Goal: Information Seeking & Learning: Check status

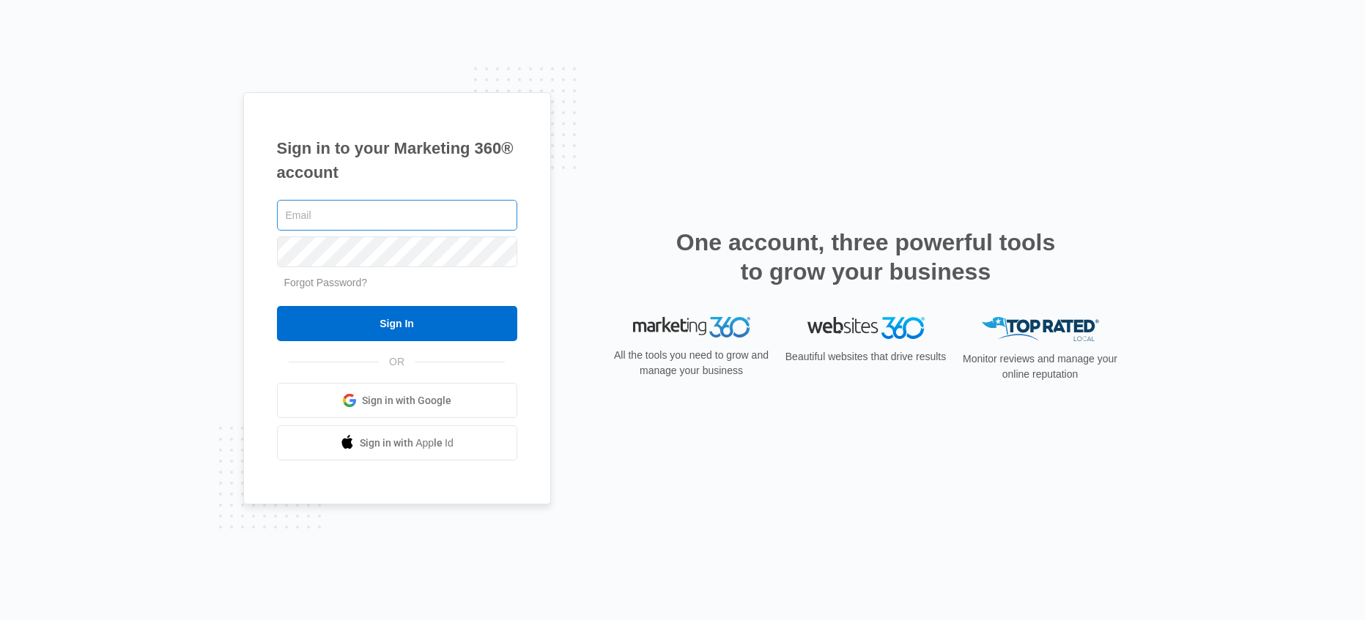
type input "[PERSON_NAME][EMAIL_ADDRESS][PERSON_NAME][DOMAIN_NAME]"
click at [226, 259] on div "Sign in to your Marketing 360® account brittany.anderson@madwire.com Forgot Pas…" at bounding box center [682, 310] width 1365 height 620
click at [277, 306] on input "Sign In" at bounding box center [397, 323] width 240 height 35
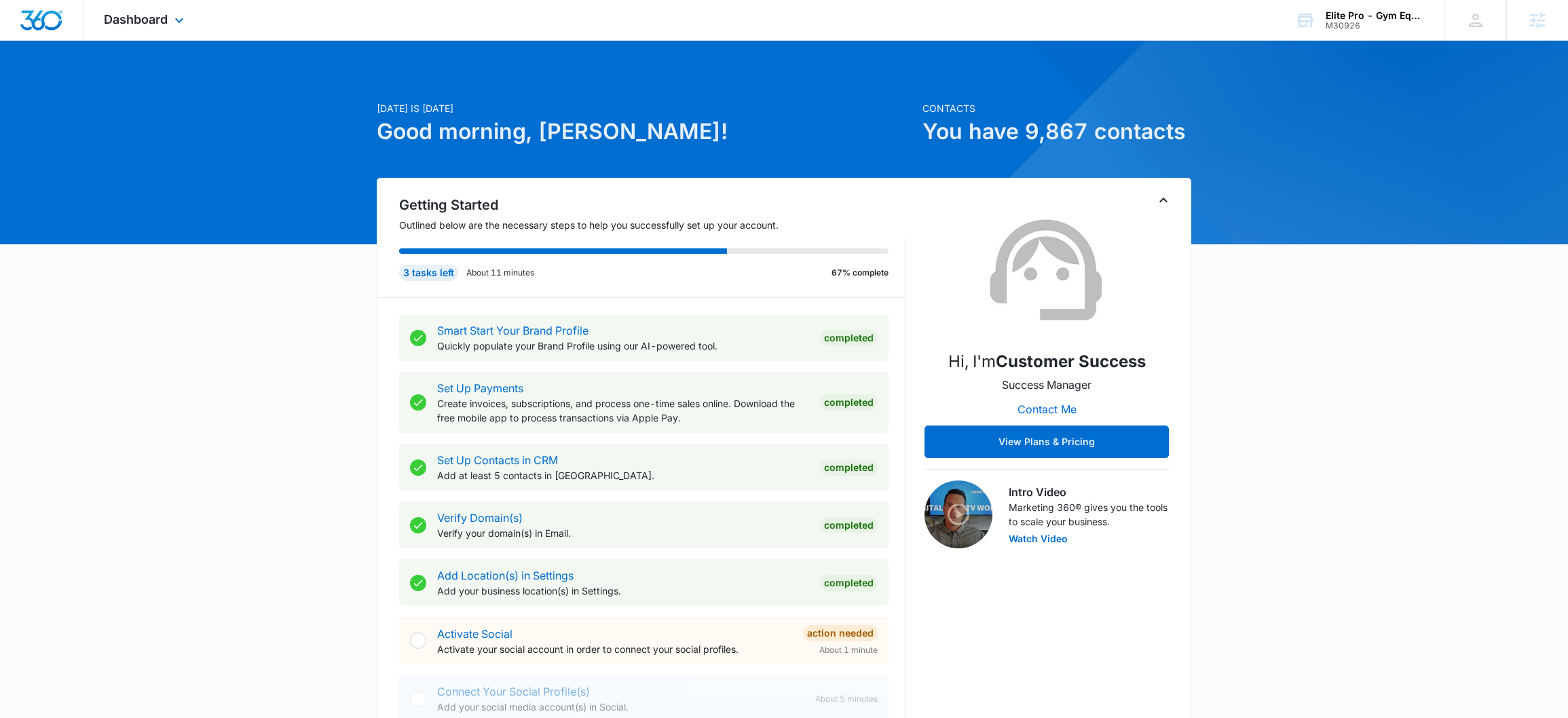
click at [169, 39] on div "Dashboard Apps Reputation Forms CRM Email Social Shop Payments POS Content Ads …" at bounding box center [145, 19] width 124 height 40
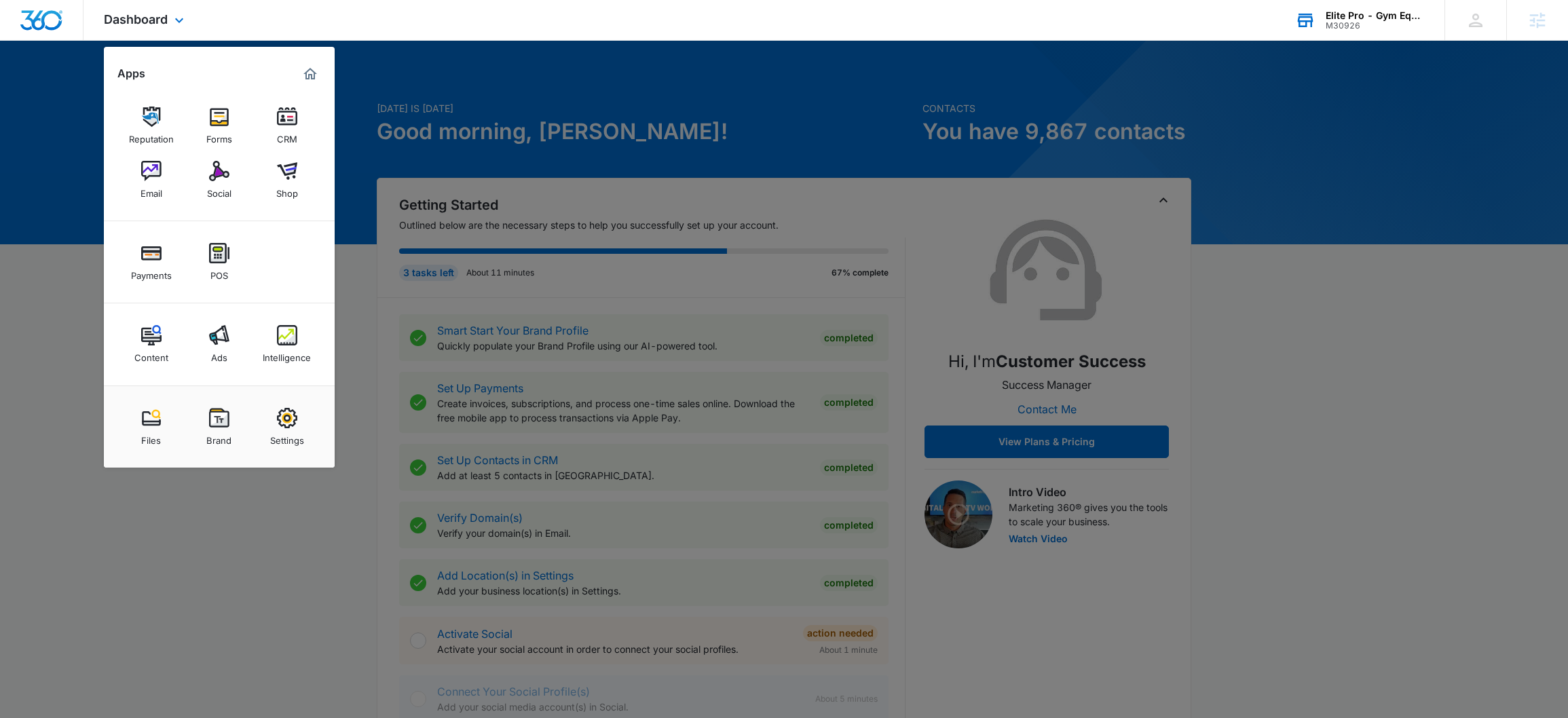
click at [1378, 14] on div "Elite Pro - Gym Equipment" at bounding box center [1374, 16] width 99 height 11
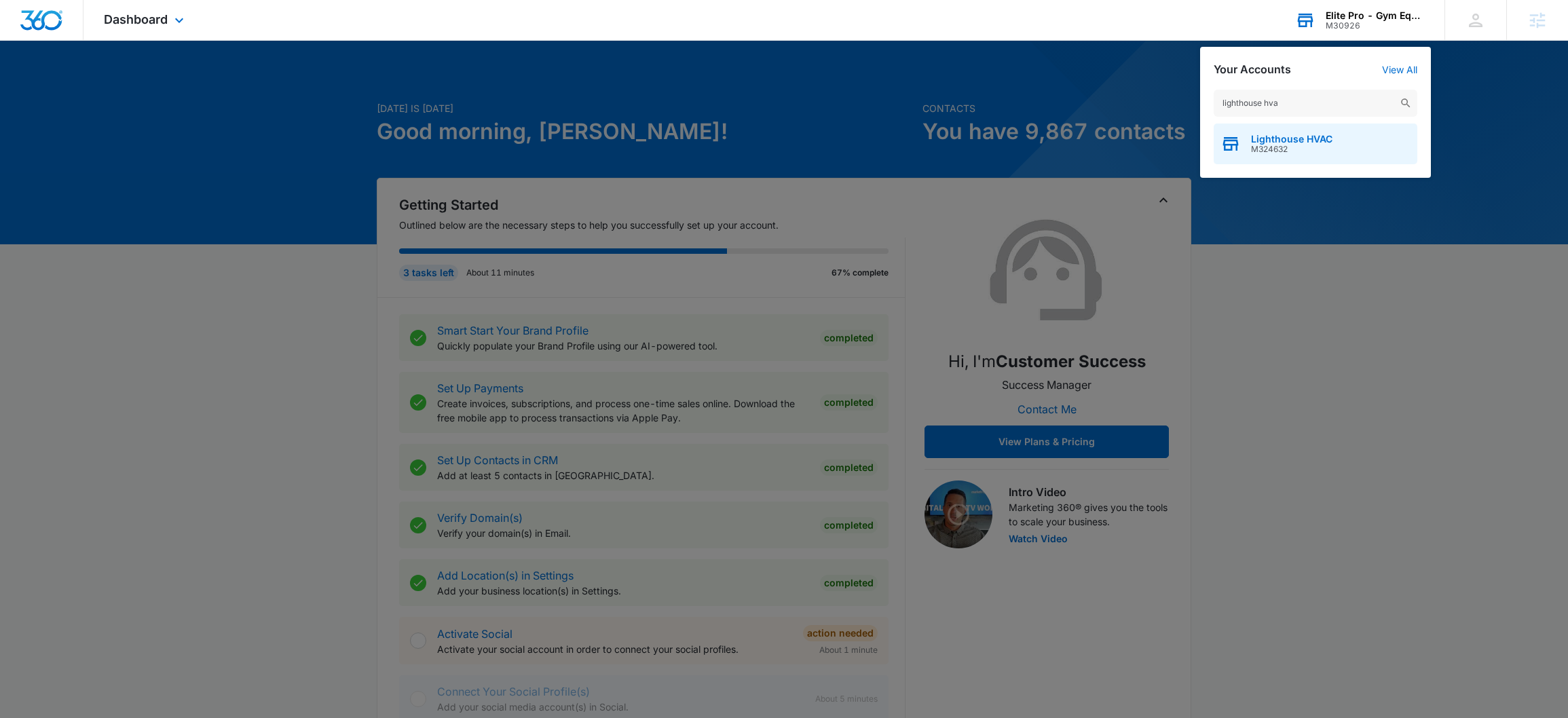
type input "lighthouse hva"
click at [1287, 138] on span "Lighthouse HVAC" at bounding box center [1292, 139] width 82 height 11
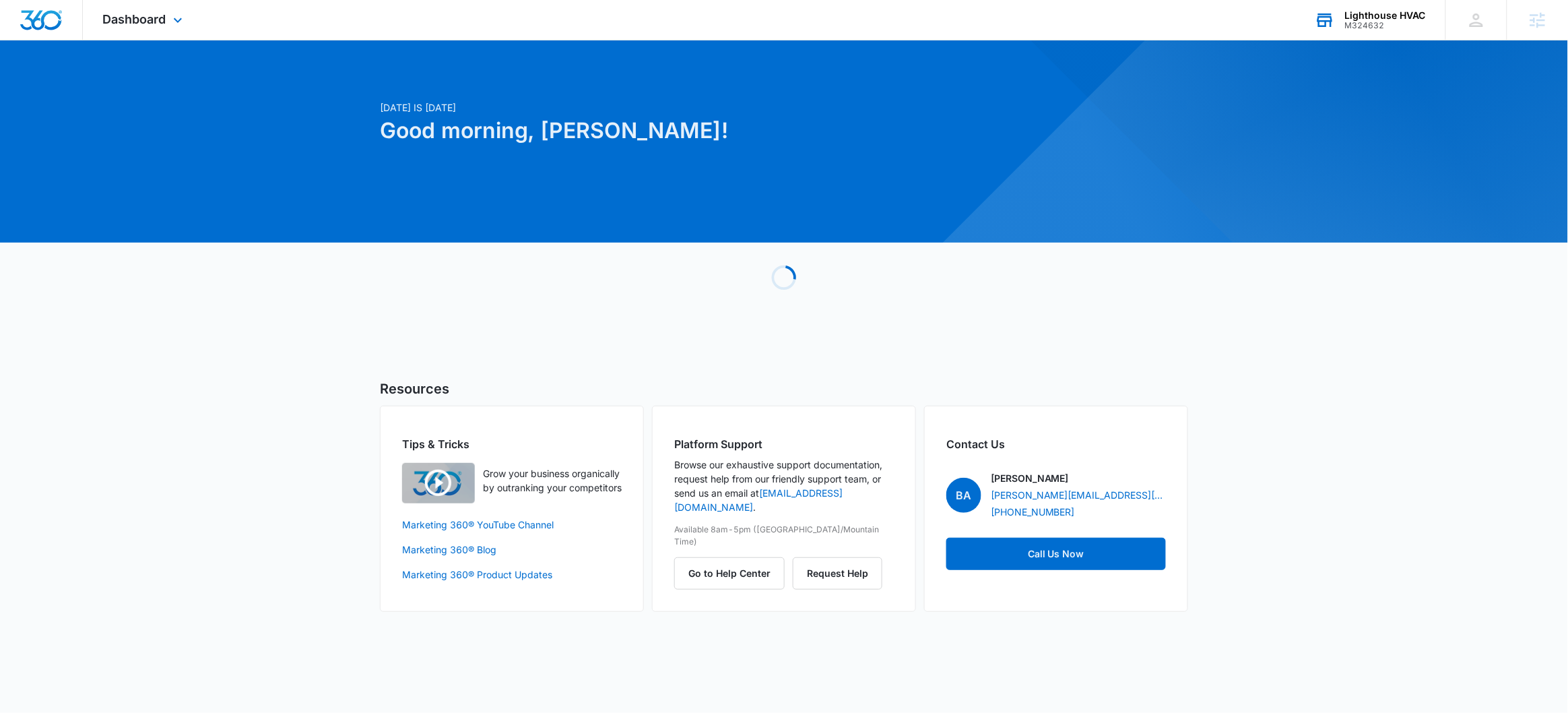
click at [169, 17] on div "Dashboard Apps Reputation CRM Email Social POS Content Ads Intelligence Files B…" at bounding box center [144, 19] width 123 height 40
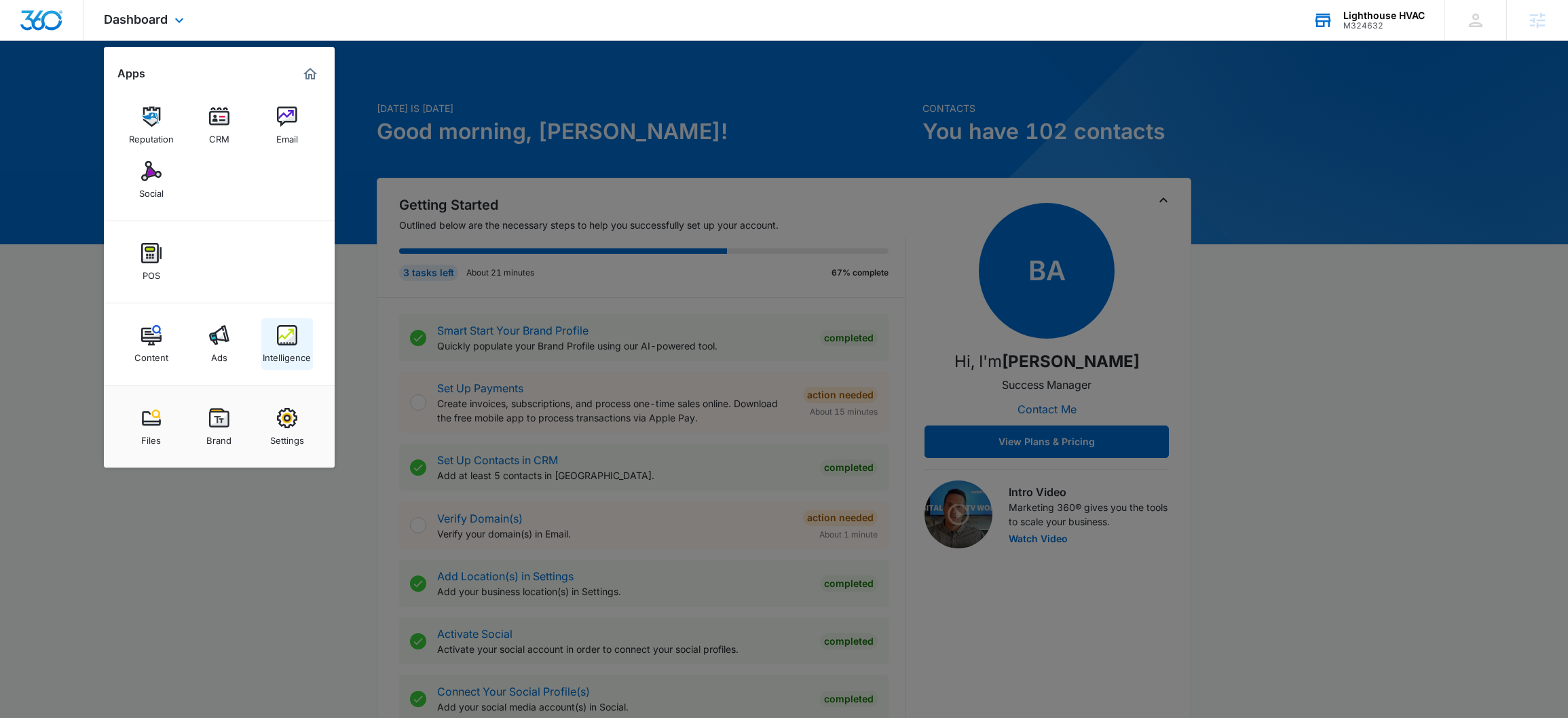
click at [273, 337] on link "Intelligence" at bounding box center [287, 345] width 52 height 52
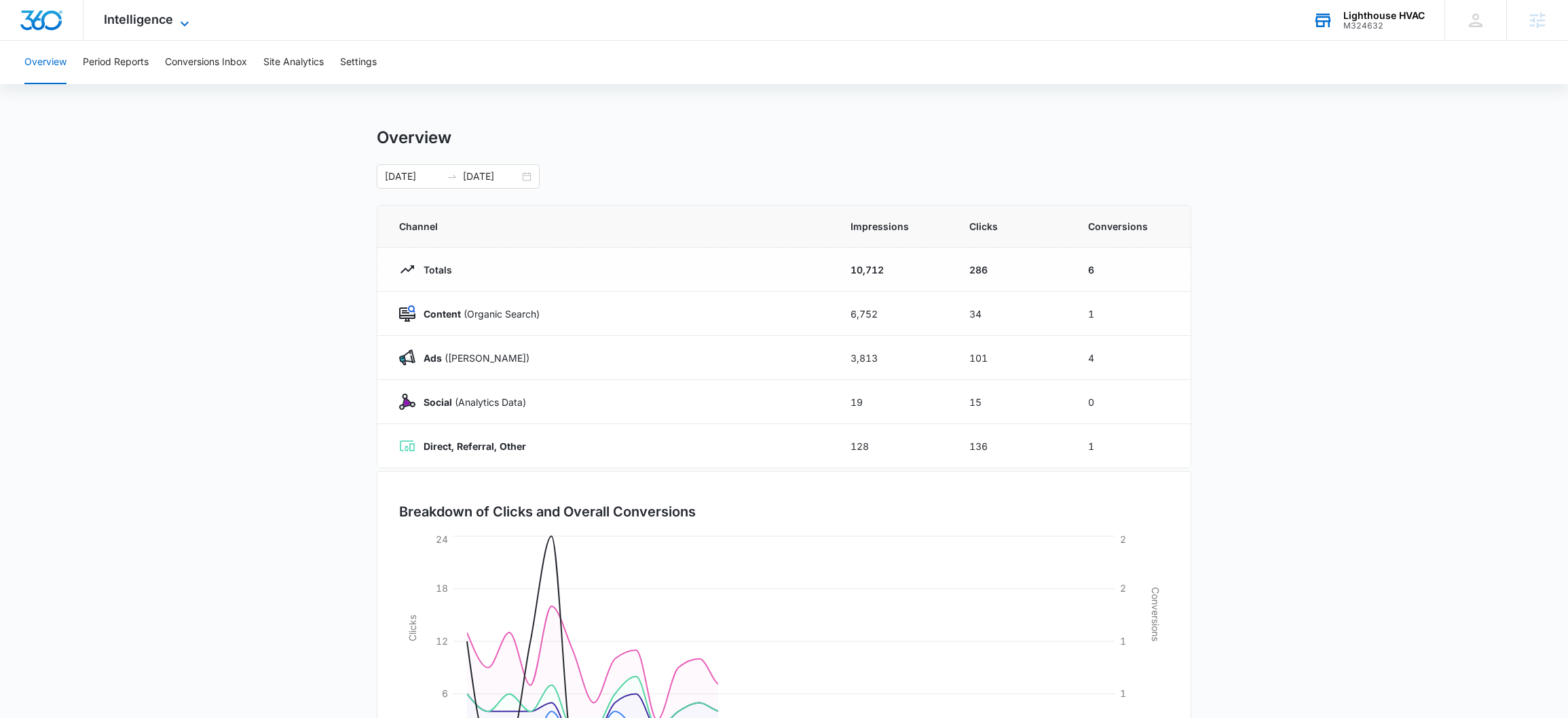
click at [147, 19] on span "Intelligence" at bounding box center [138, 19] width 70 height 14
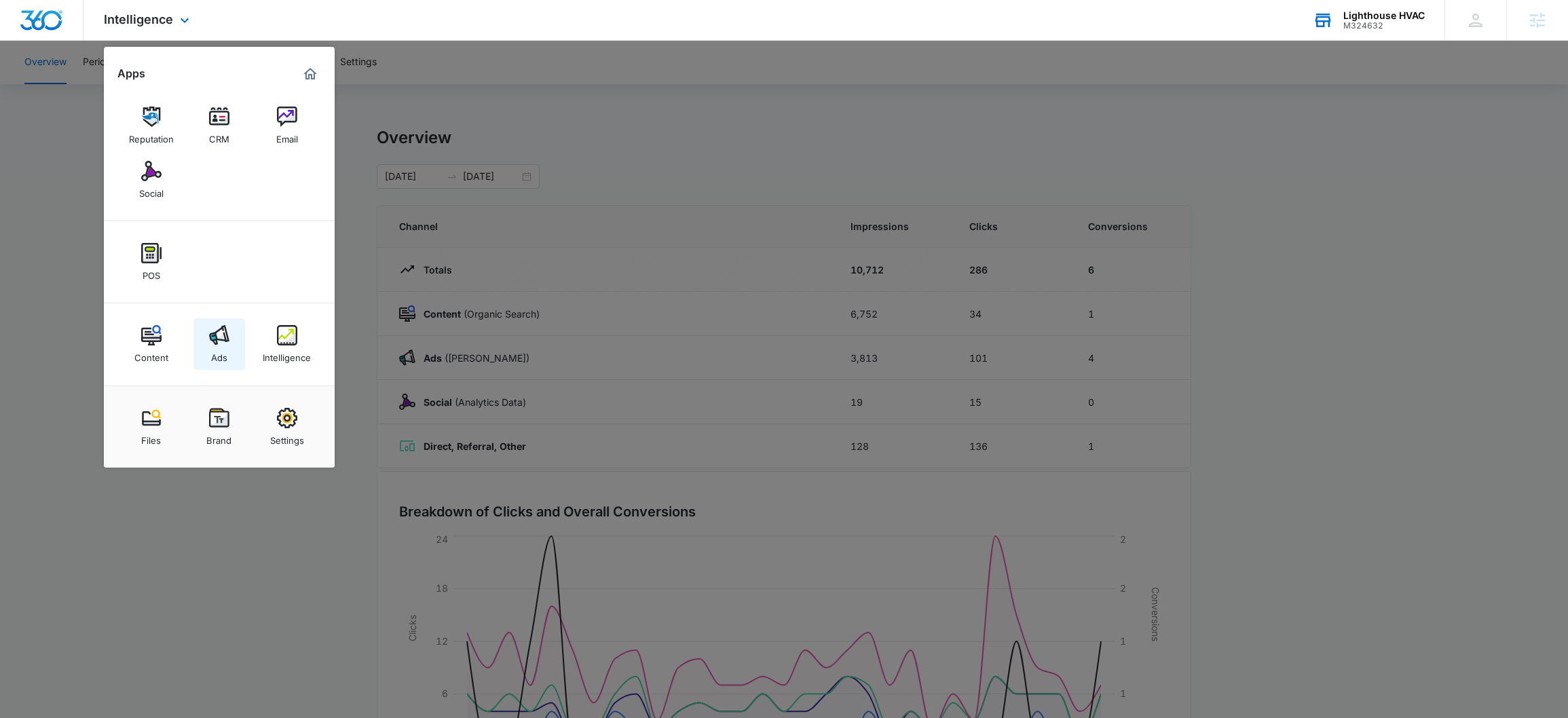
scroll to position [4, 0]
click at [145, 344] on img at bounding box center [151, 335] width 20 height 20
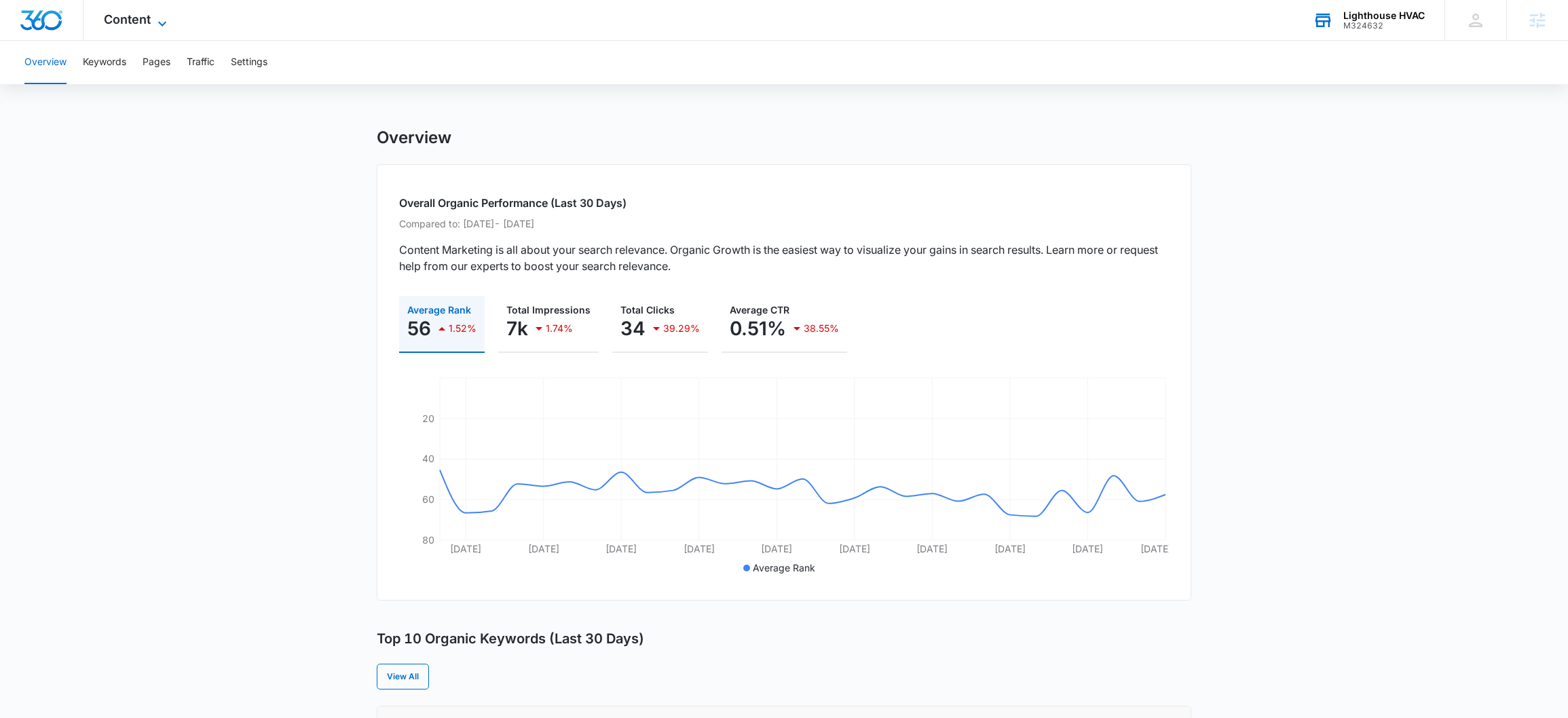
click at [162, 25] on icon at bounding box center [162, 24] width 17 height 17
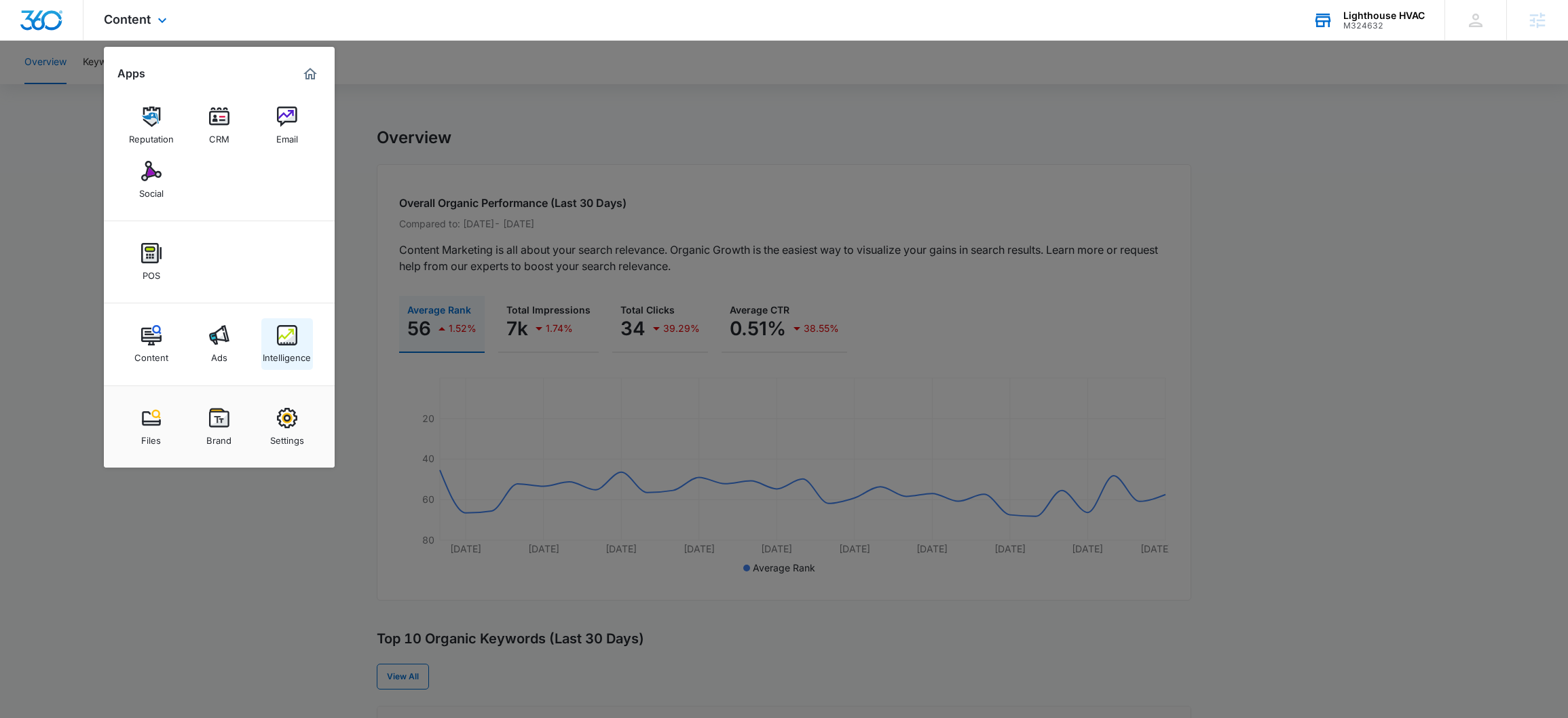
click at [296, 341] on img at bounding box center [287, 335] width 20 height 20
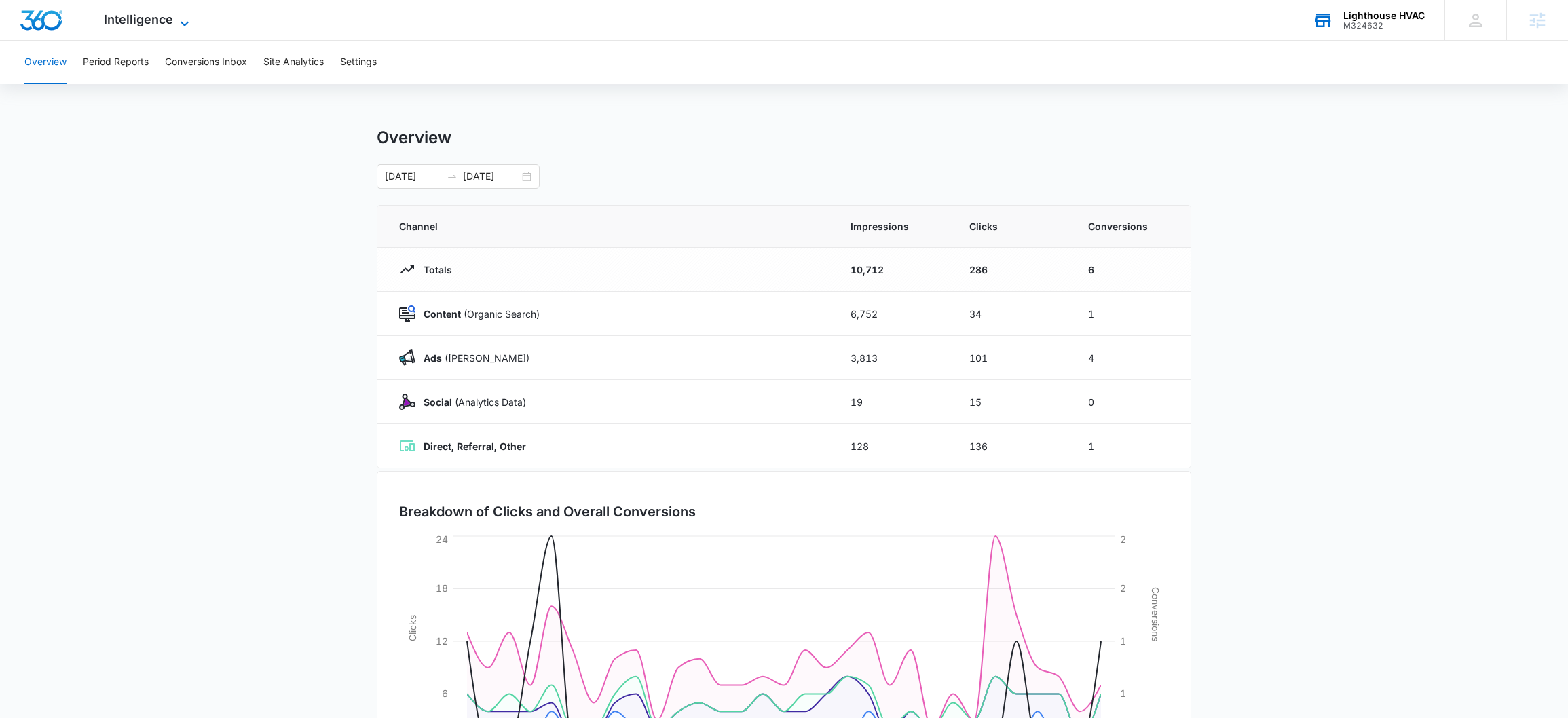
click at [183, 19] on icon at bounding box center [184, 24] width 17 height 17
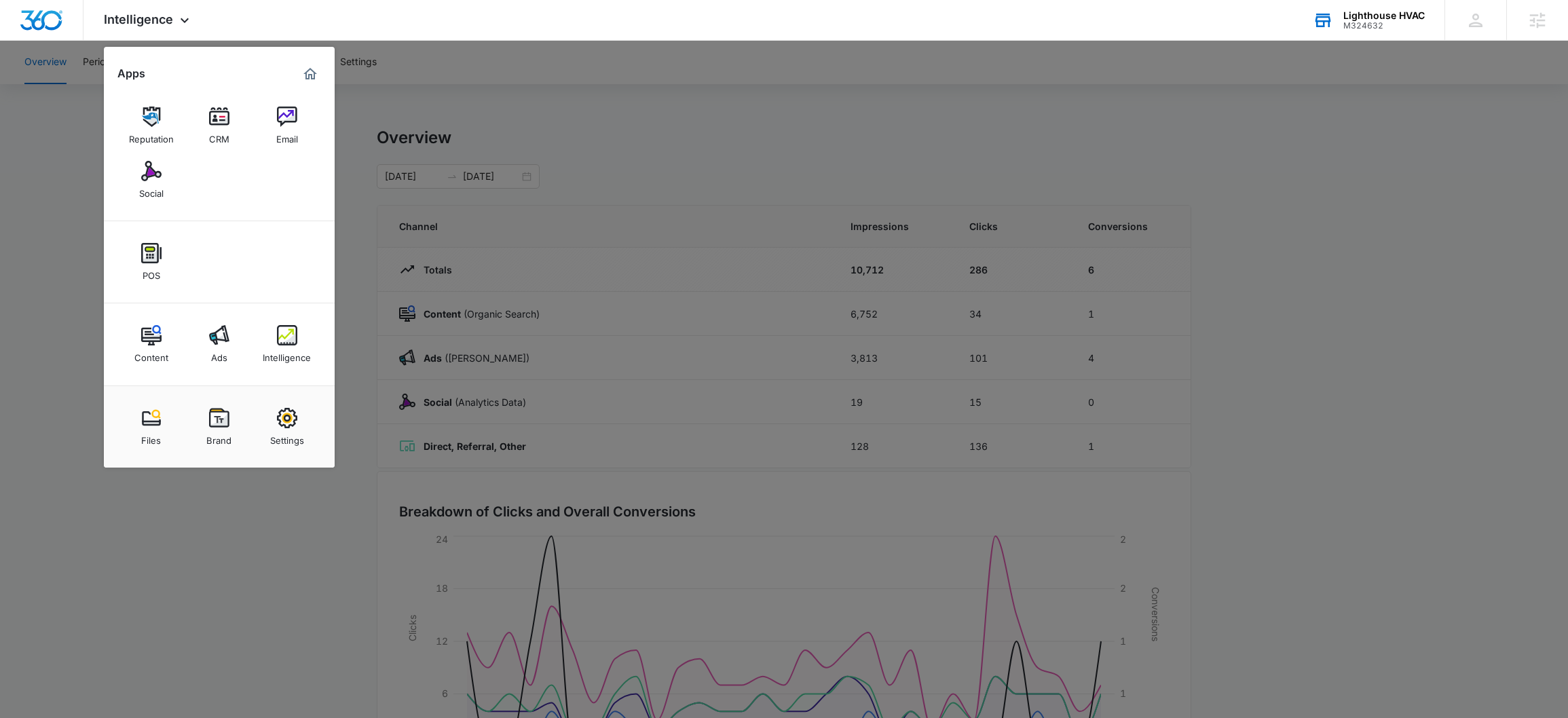
click at [80, 192] on div at bounding box center [784, 359] width 1568 height 718
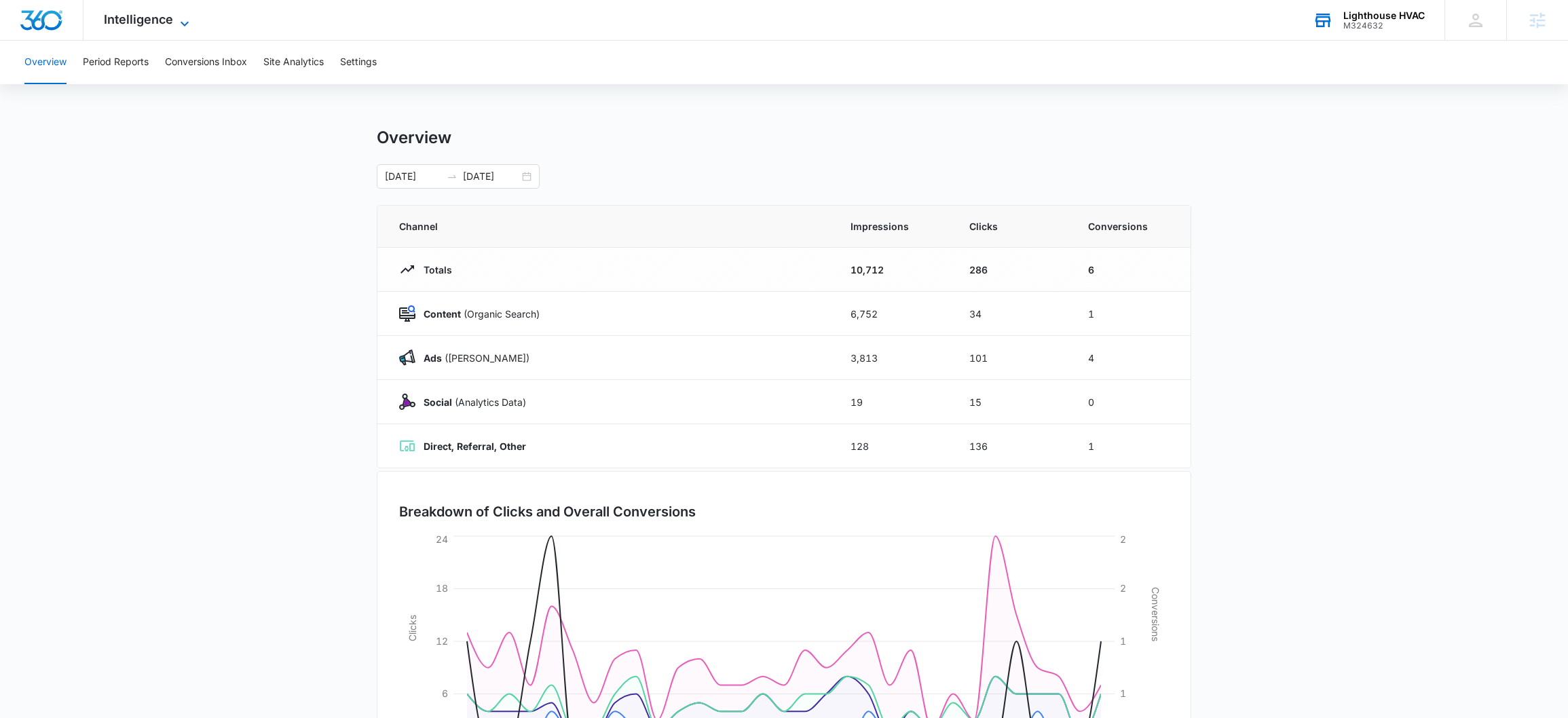
click at [149, 24] on span "Intelligence" at bounding box center [138, 19] width 70 height 14
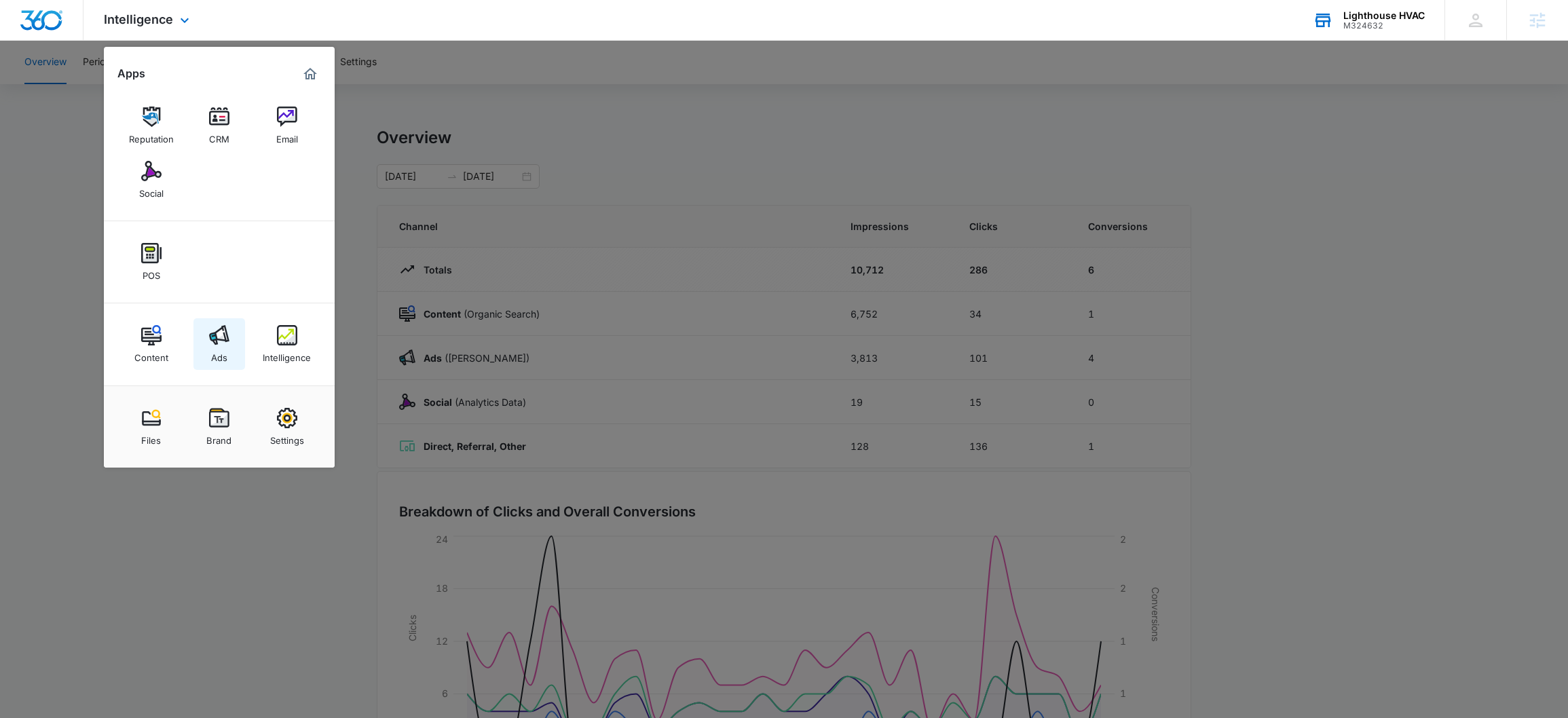
click at [196, 328] on link "Ads" at bounding box center [220, 345] width 52 height 52
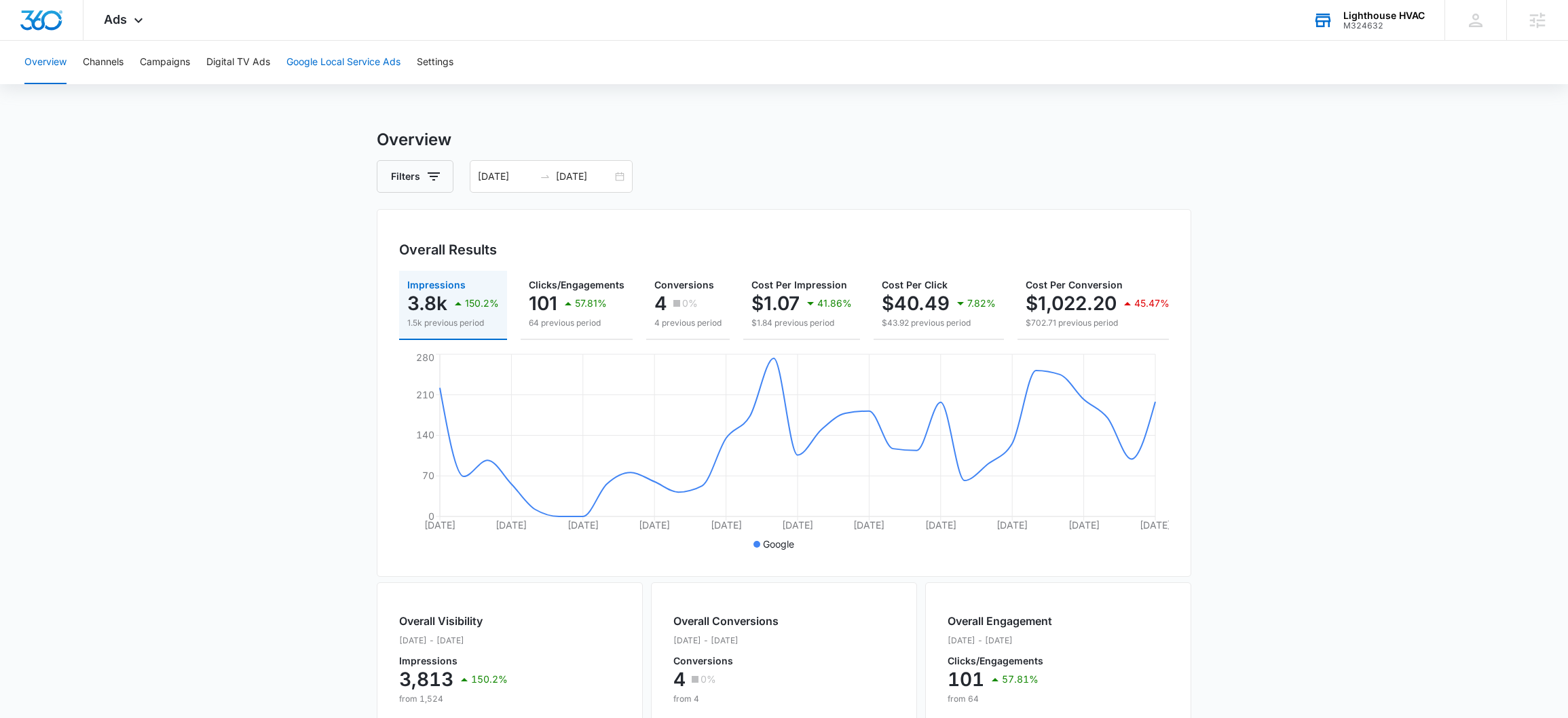
click at [306, 65] on button "Google Local Service Ads" at bounding box center [343, 62] width 114 height 44
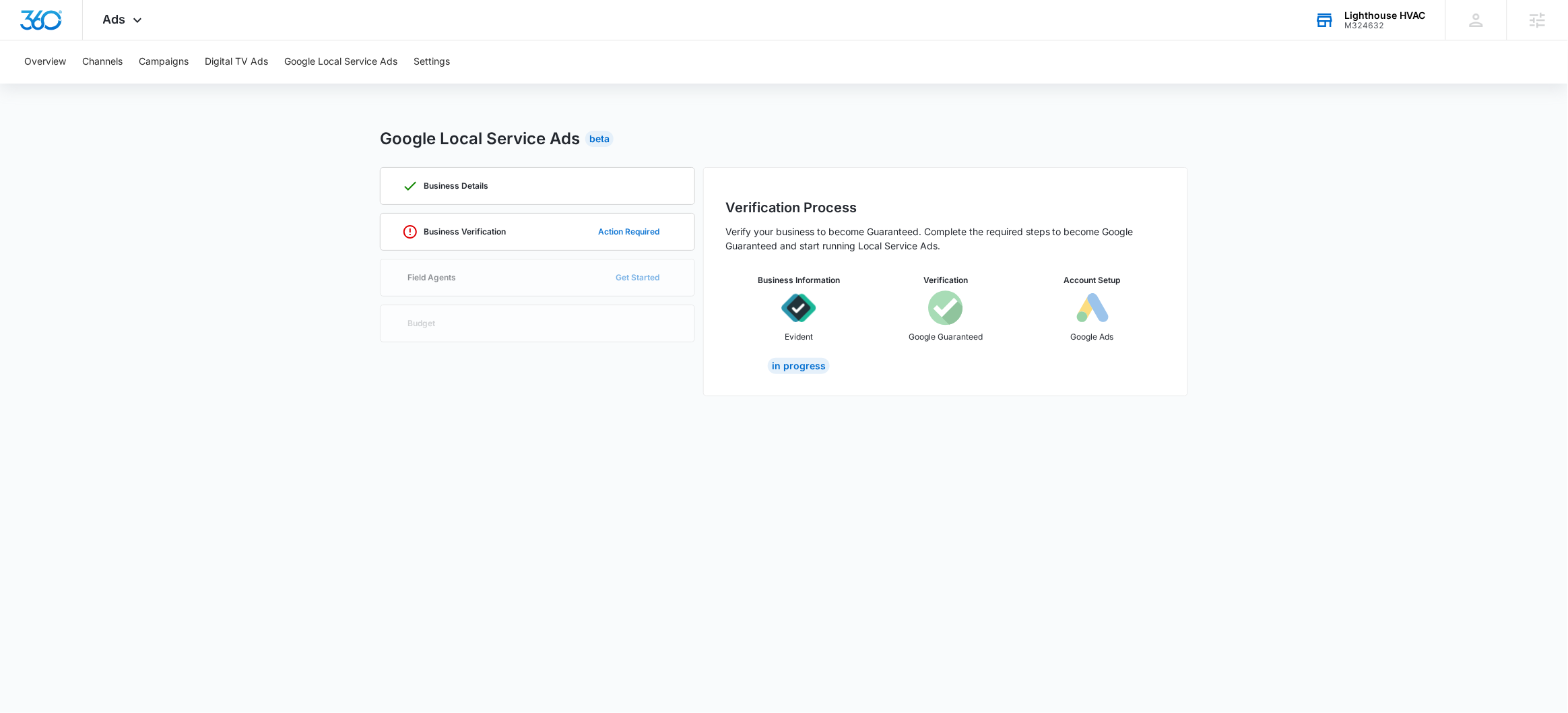
click at [618, 229] on button "Action Required" at bounding box center [629, 231] width 88 height 32
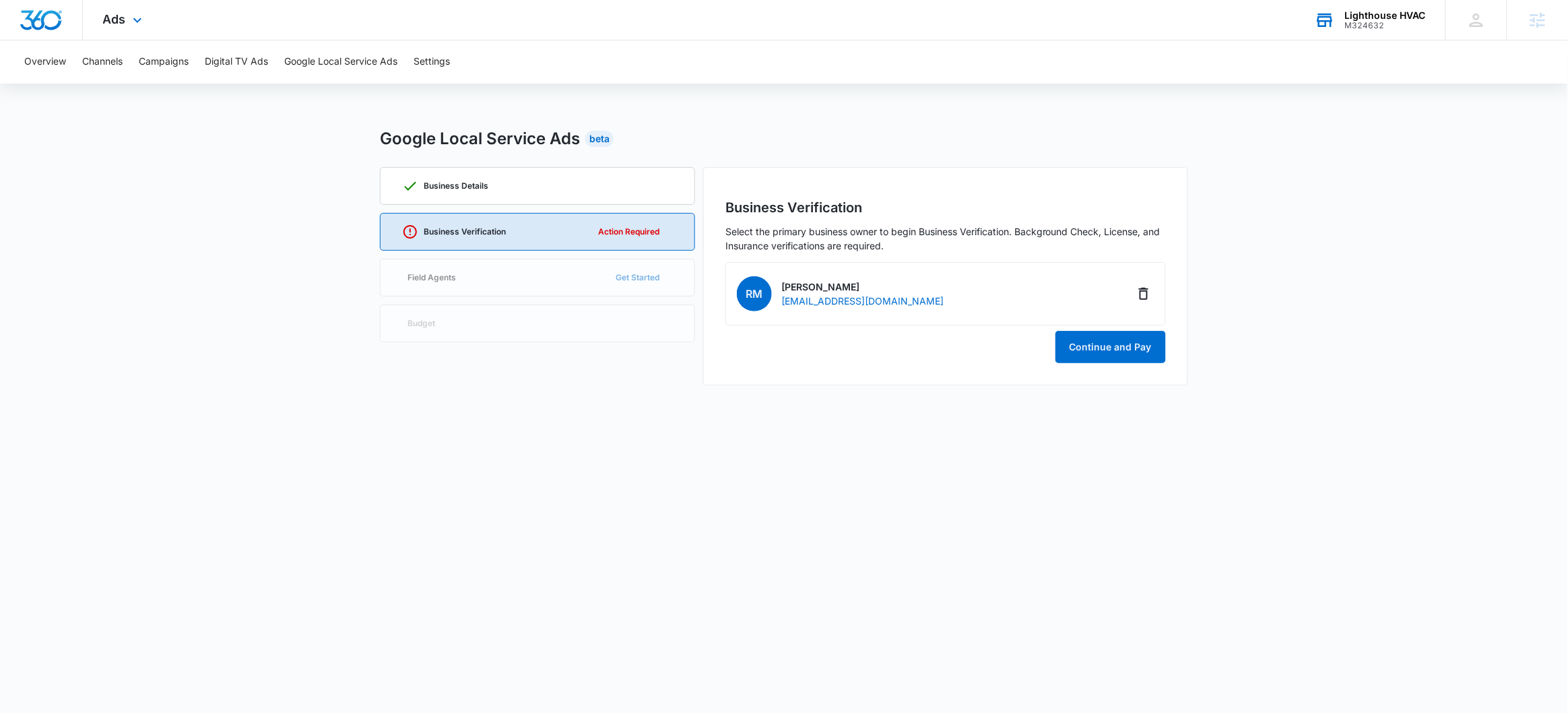
click at [153, 16] on div "Ads Apps Reputation CRM Email Social POS Content Ads Intelligence Files Brand S…" at bounding box center [124, 19] width 83 height 40
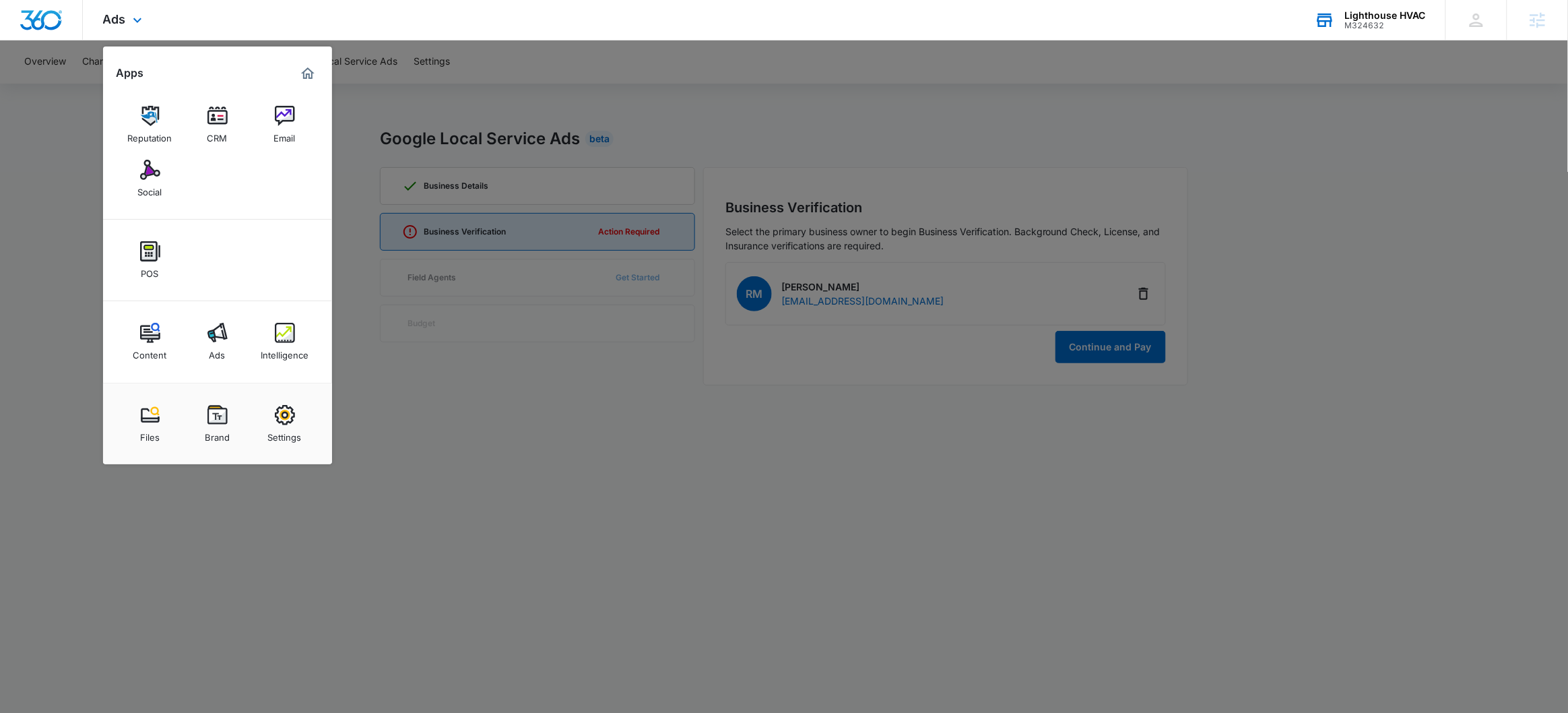
click at [280, 314] on div "Content Ads Intelligence" at bounding box center [217, 341] width 229 height 82
click at [291, 331] on img at bounding box center [285, 333] width 20 height 20
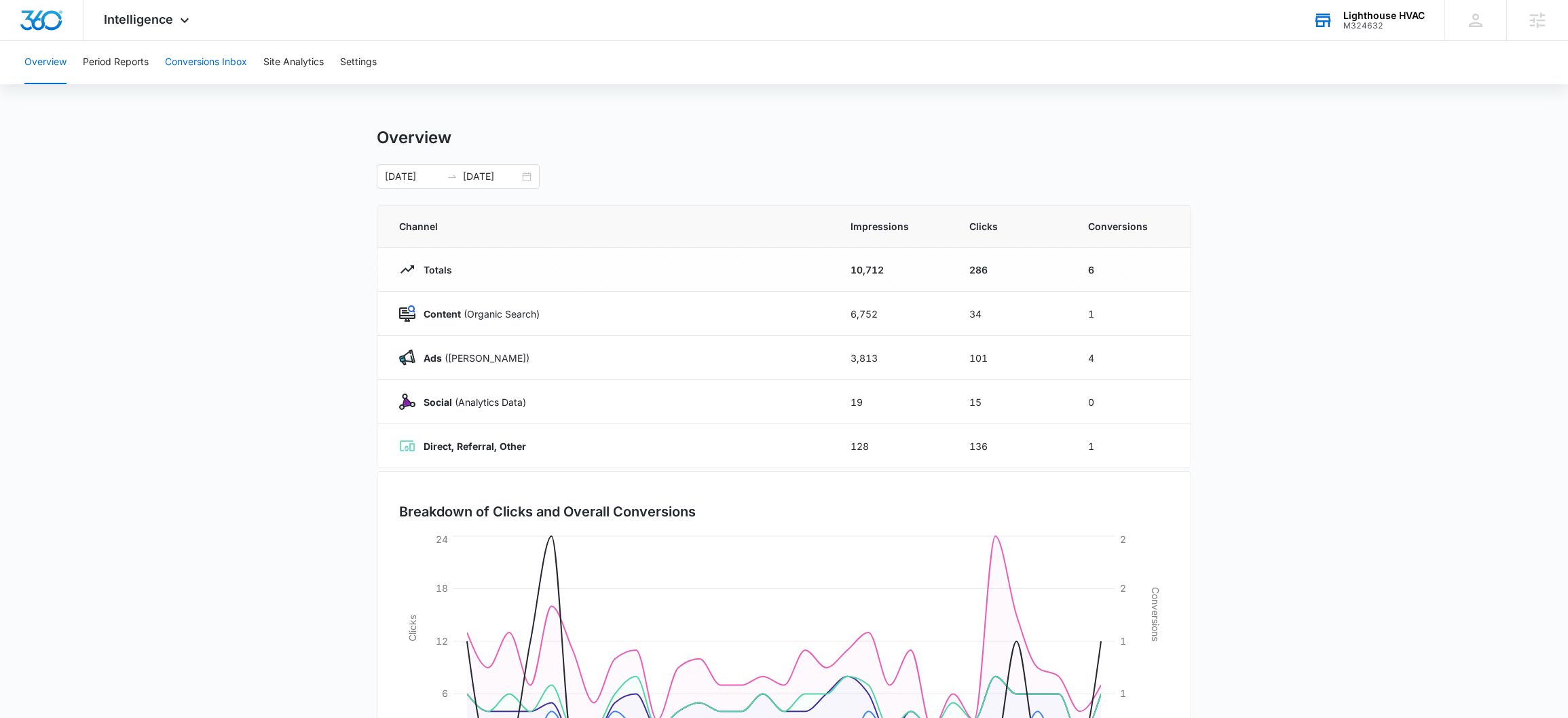
click at [205, 68] on button "Conversions Inbox" at bounding box center [206, 62] width 82 height 44
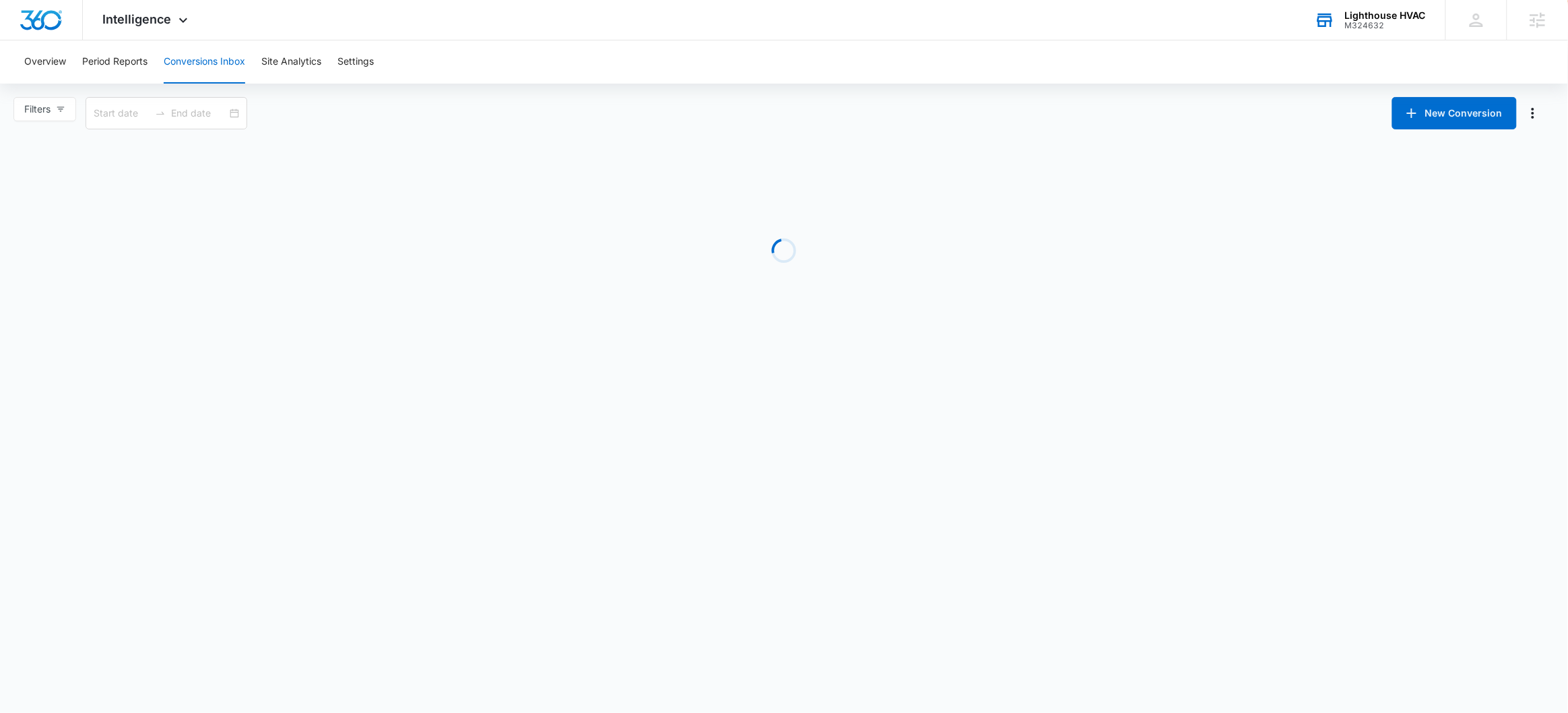
type input "08/09/2025"
type input "09/08/2025"
click at [134, 64] on button "Period Reports" at bounding box center [114, 62] width 65 height 43
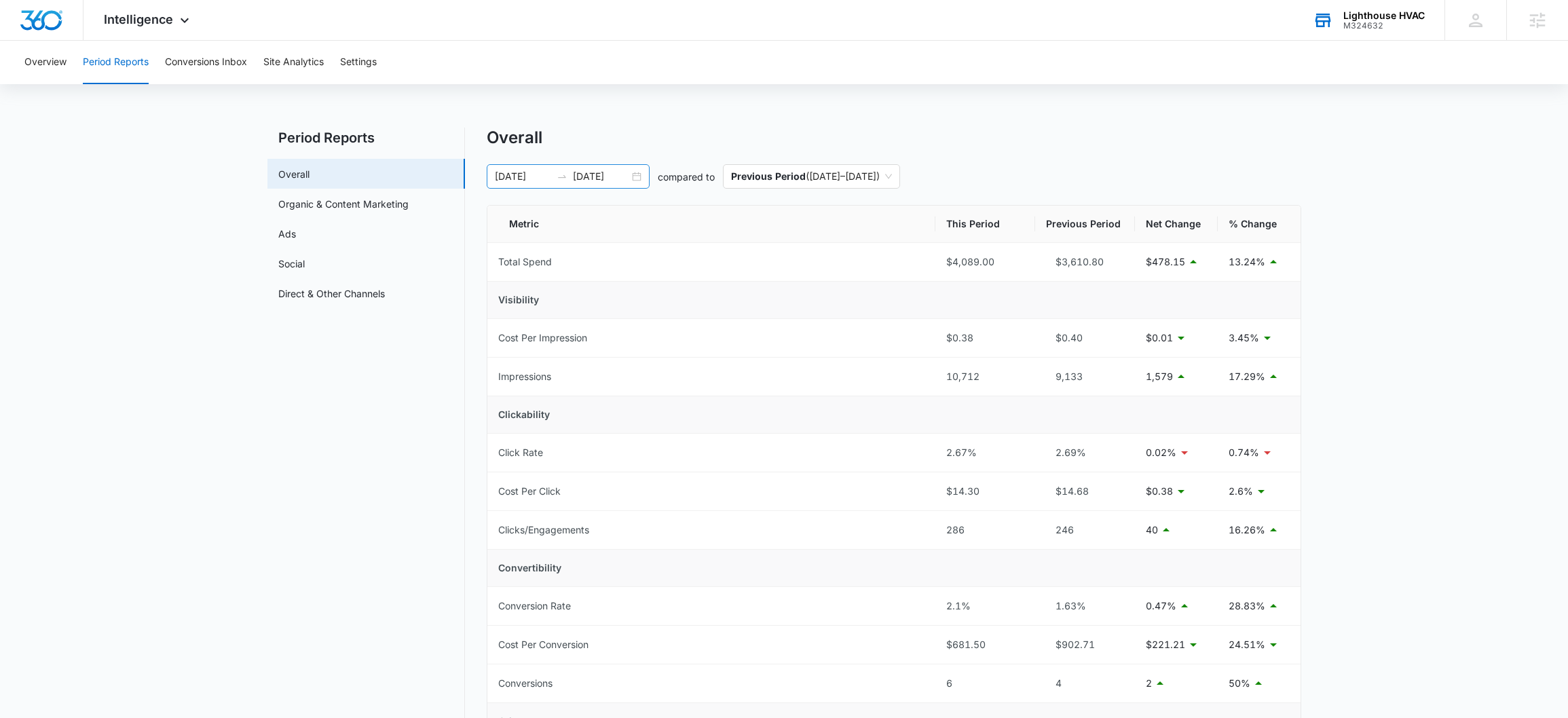
click at [640, 178] on div "08/08/2025 09/07/2025" at bounding box center [568, 176] width 163 height 24
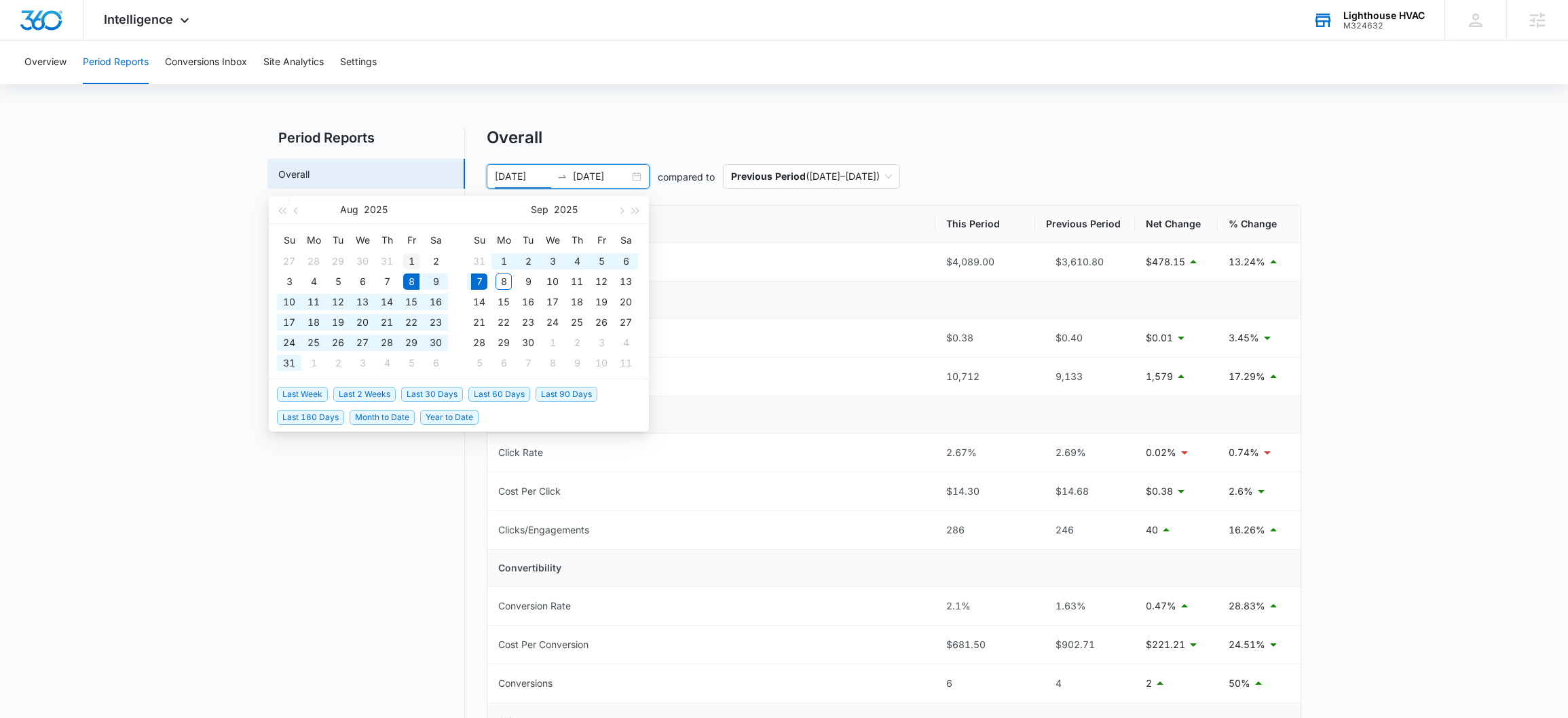
type input "08/01/2025"
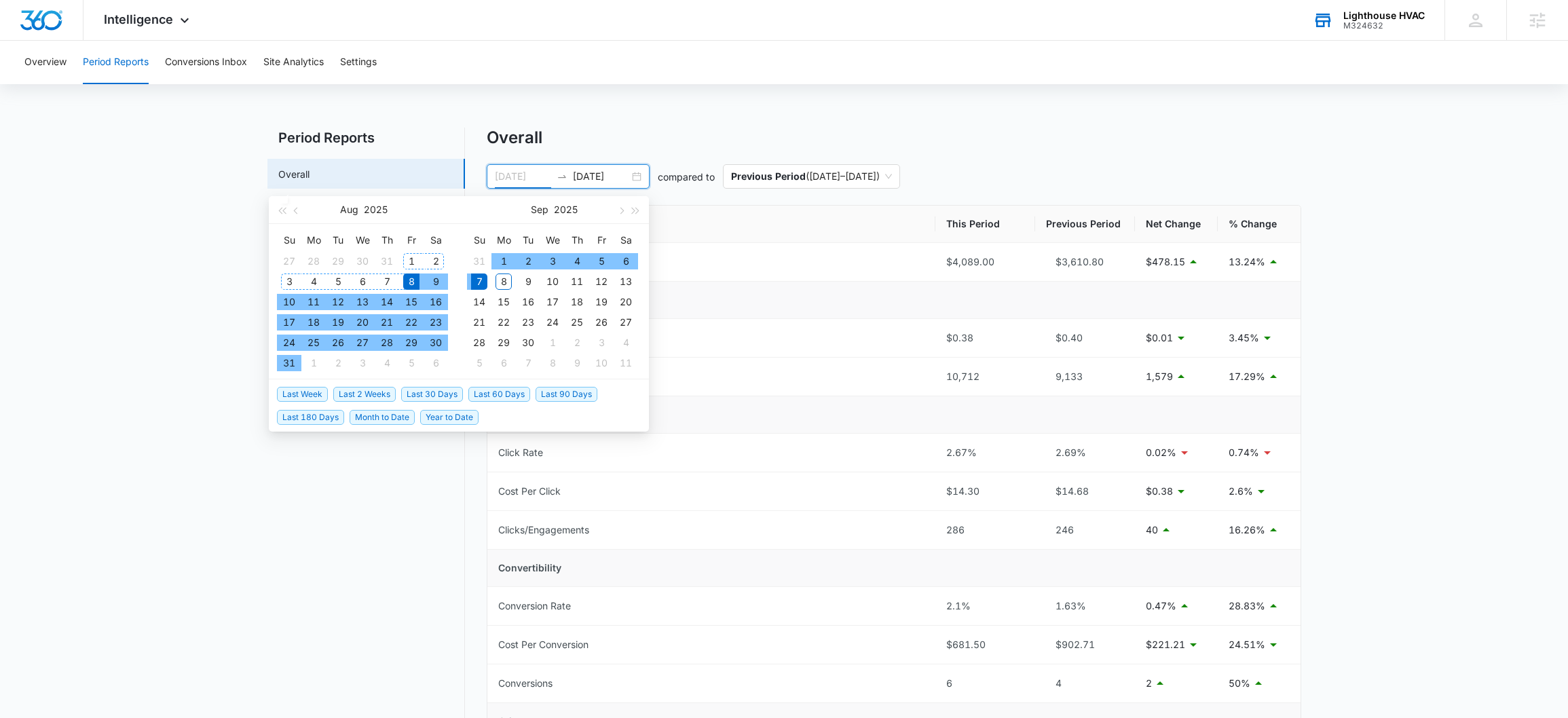
click at [408, 258] on div "1" at bounding box center [411, 261] width 17 height 17
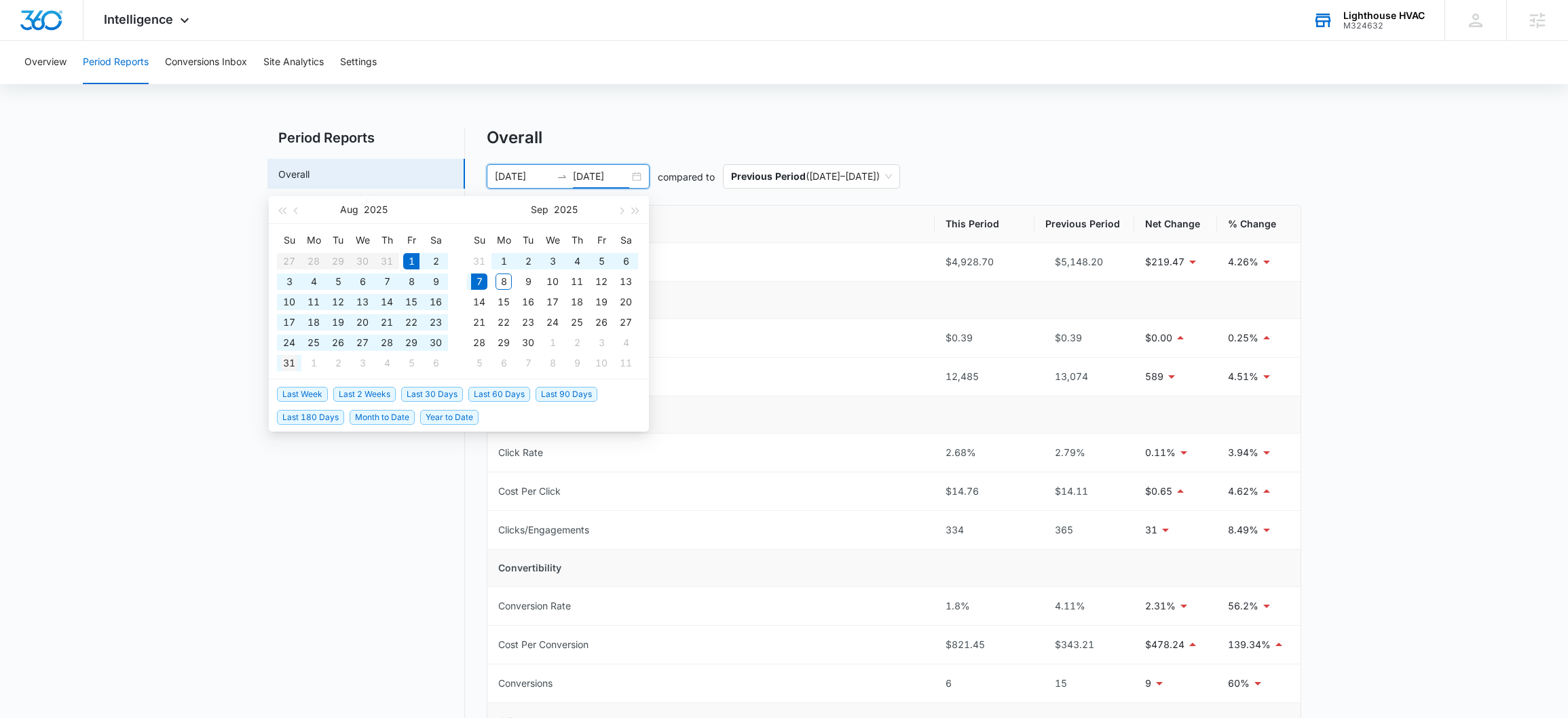
type input "08/31/2025"
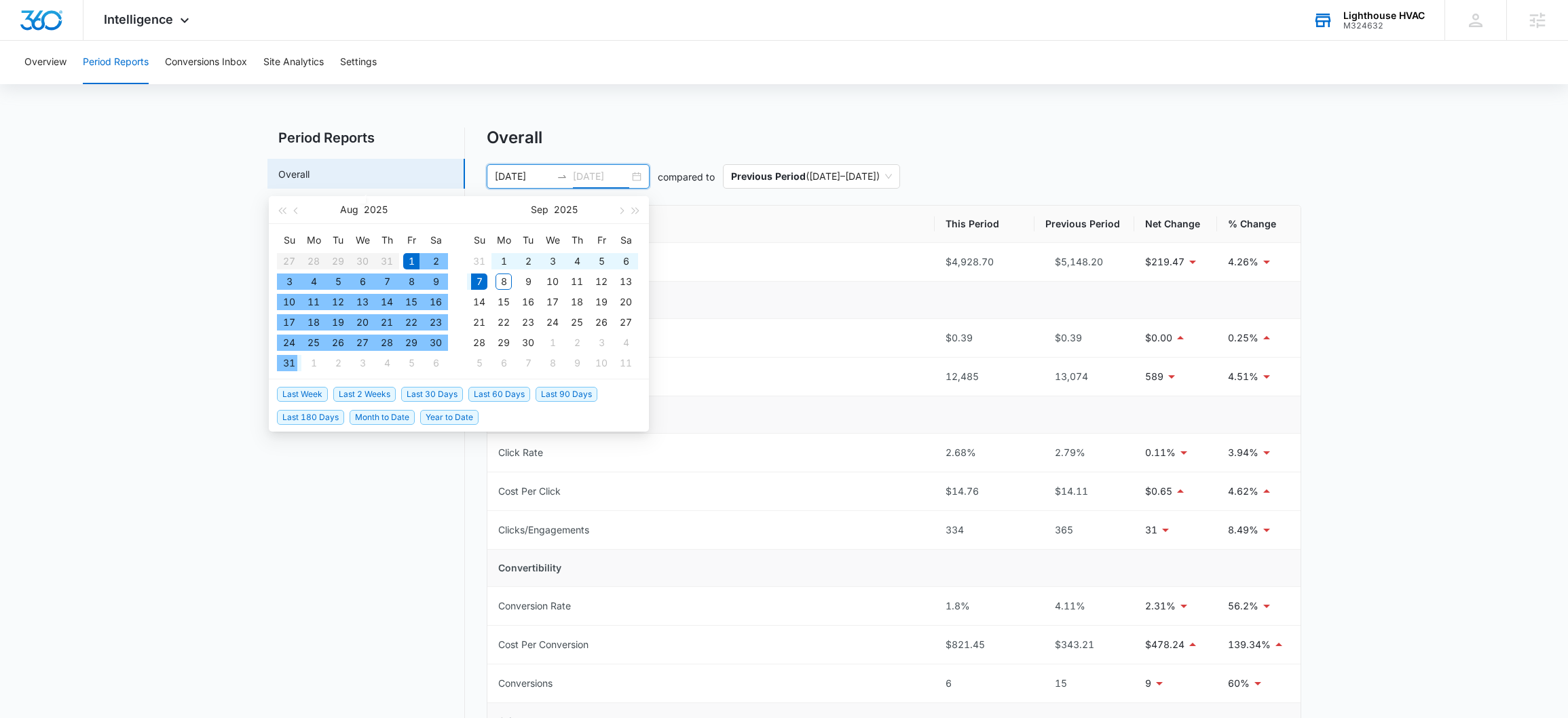
click at [291, 367] on div "31" at bounding box center [289, 363] width 17 height 17
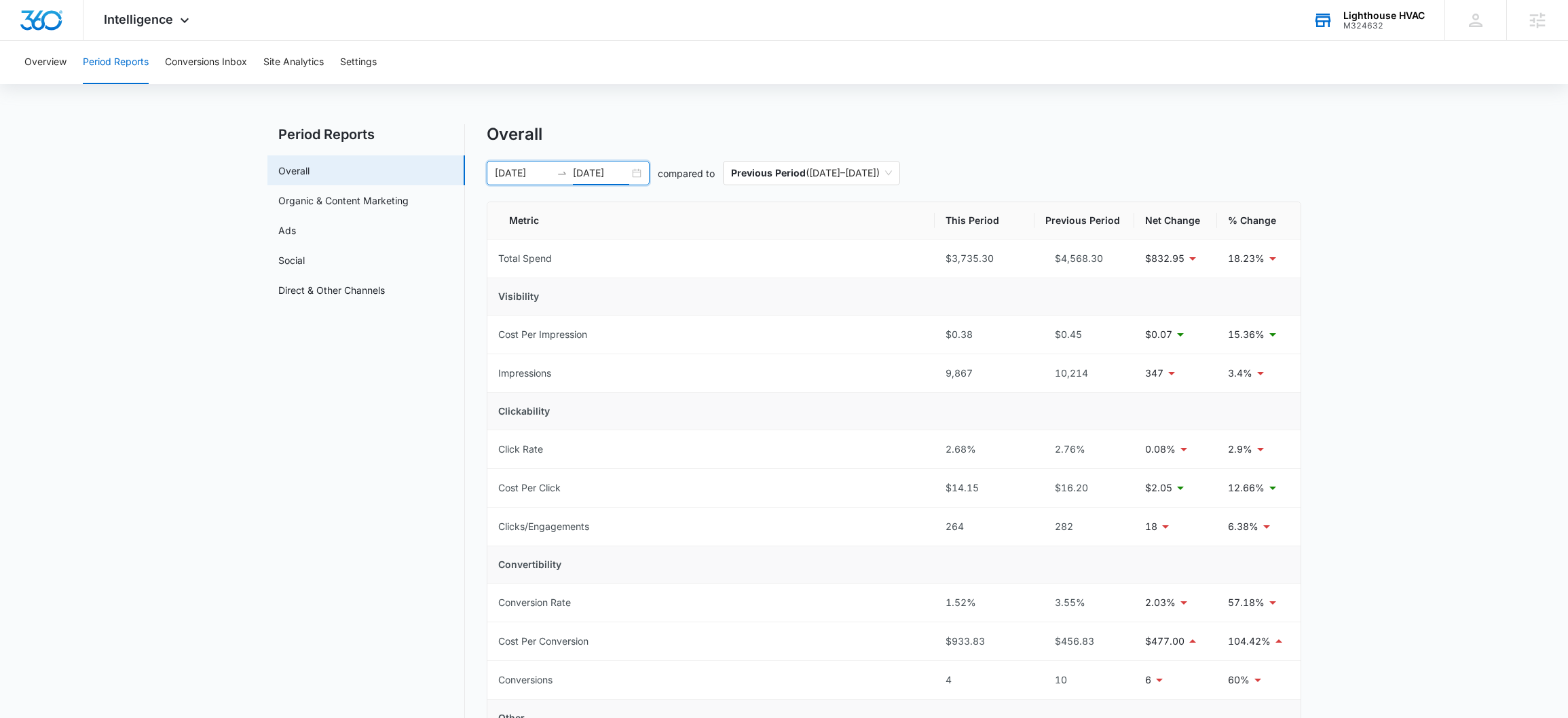
scroll to position [6, 0]
click at [407, 190] on link "Organic & Content Marketing" at bounding box center [343, 196] width 131 height 14
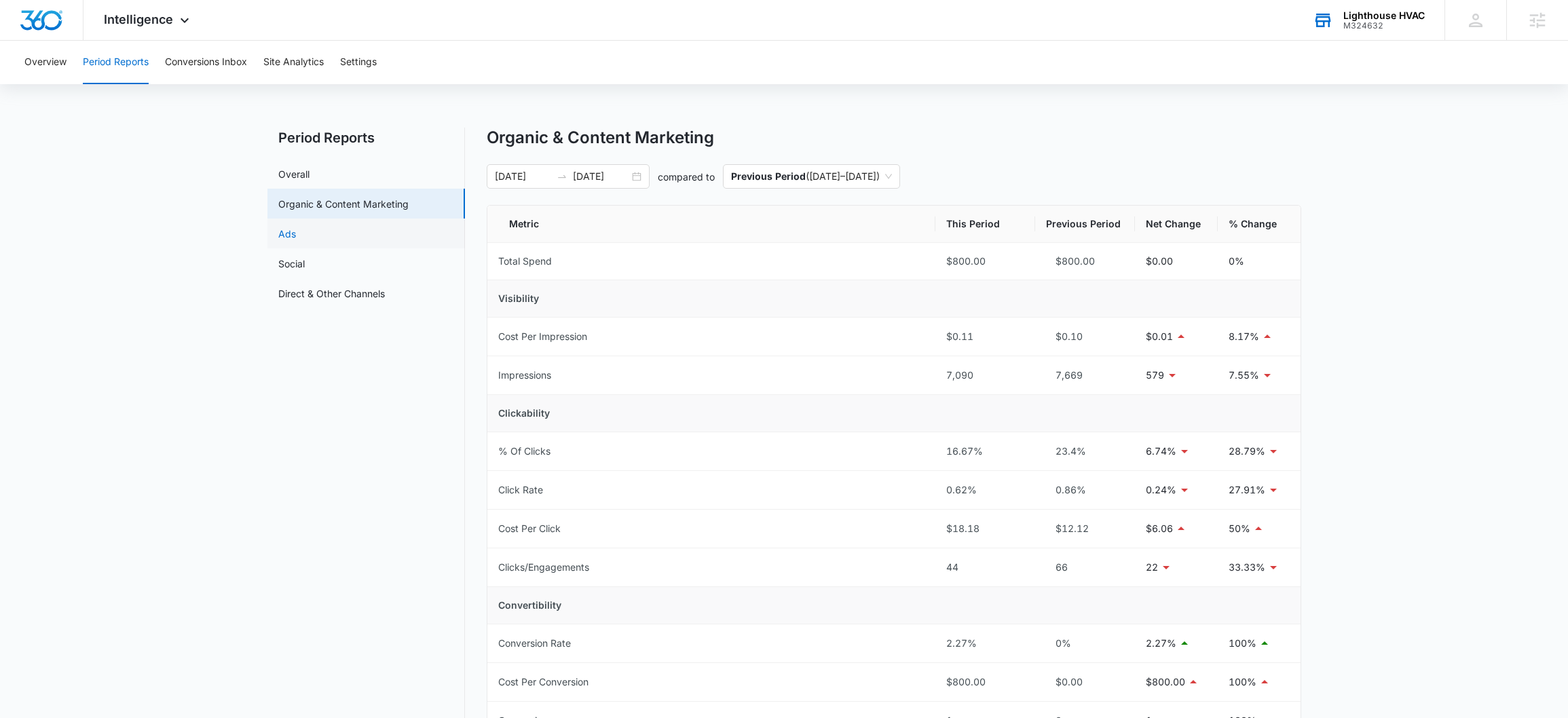
drag, startPoint x: 354, startPoint y: 233, endPoint x: 351, endPoint y: 227, distance: 6.7
click at [296, 233] on link "Ads" at bounding box center [286, 233] width 18 height 14
